Goal: Ask a question

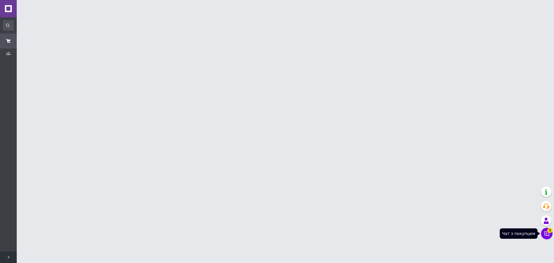
click at [546, 233] on icon at bounding box center [546, 233] width 5 height 5
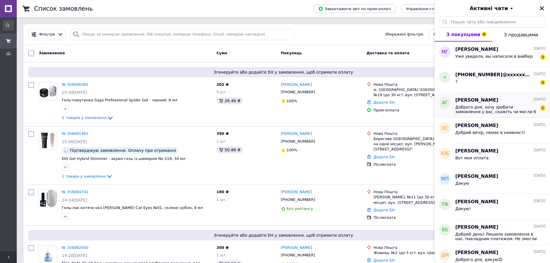
click at [484, 111] on span "Доброго дня, хочу зробити замовлення у вас, скажіть чи могли б ви мені відправи…" at bounding box center [496, 109] width 82 height 9
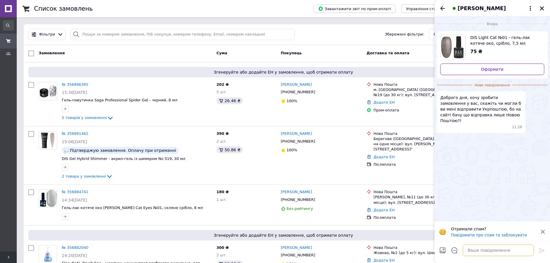
click at [487, 250] on textarea at bounding box center [497, 250] width 71 height 12
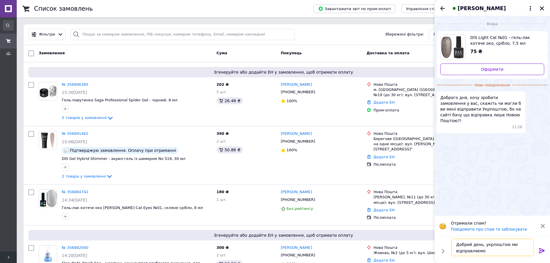
drag, startPoint x: 482, startPoint y: 250, endPoint x: 475, endPoint y: 249, distance: 7.2
click at [475, 249] on textarea "Добрий день, укрпоштою ми відправляемо" at bounding box center [492, 247] width 83 height 17
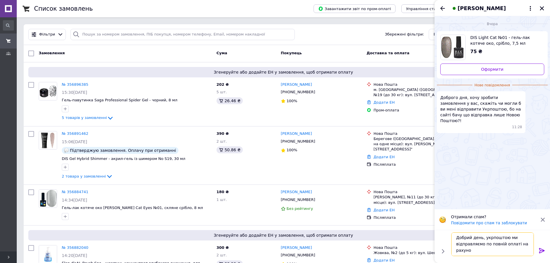
type textarea "Добрий день, укрпоштою ми відправляємо по повній оплаті на рахунок"
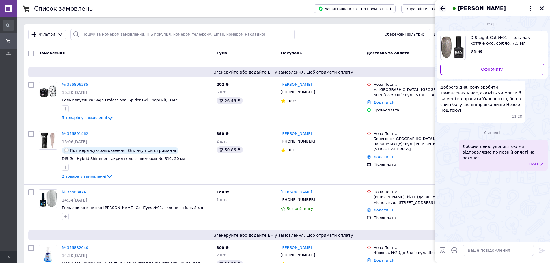
click at [441, 8] on icon "Назад" at bounding box center [442, 8] width 5 height 4
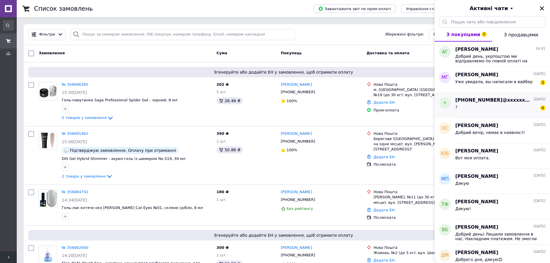
click at [485, 106] on div "? 4" at bounding box center [500, 108] width 90 height 9
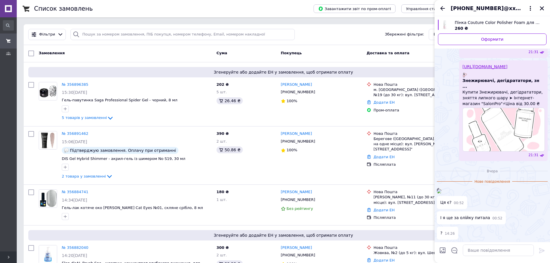
scroll to position [1164, 0]
click at [475, 250] on textarea at bounding box center [497, 250] width 71 height 12
type textarea "Добрий день, молекулярні олійки"
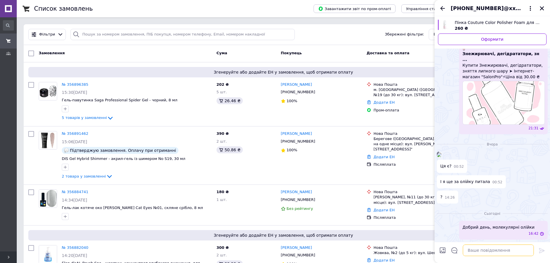
scroll to position [1185, 0]
paste textarea "[URL][DOMAIN_NAME]"
type textarea "[URL][DOMAIN_NAME]"
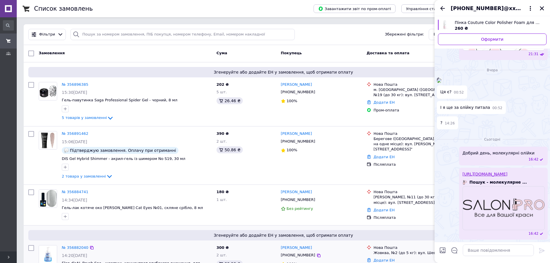
scroll to position [1277, 0]
